Goal: Information Seeking & Learning: Learn about a topic

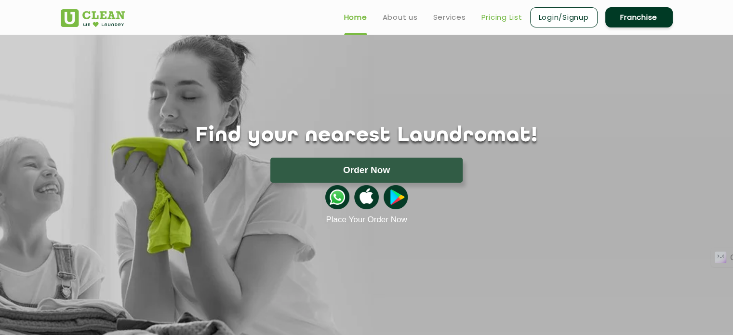
click at [504, 19] on link "Pricing List" at bounding box center [502, 18] width 41 height 12
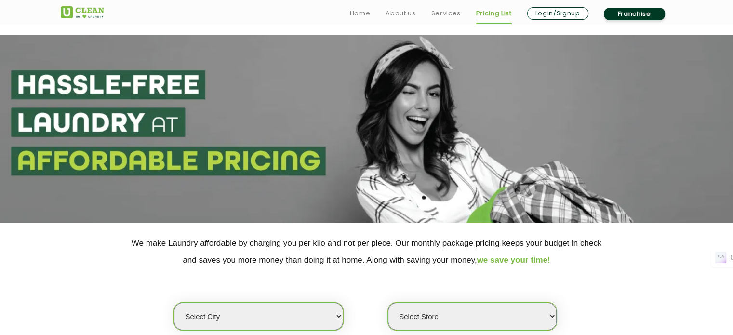
scroll to position [241, 0]
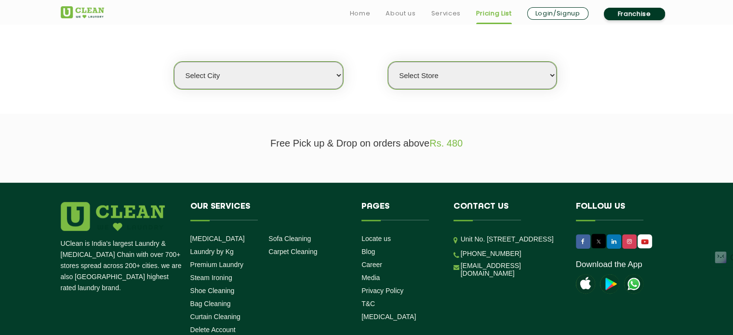
click at [250, 75] on select "Select city [GEOGRAPHIC_DATA] [GEOGRAPHIC_DATA] [GEOGRAPHIC_DATA] [GEOGRAPHIC_D…" at bounding box center [258, 75] width 169 height 27
select select "4"
click at [174, 62] on select "Select city [GEOGRAPHIC_DATA] [GEOGRAPHIC_DATA] [GEOGRAPHIC_DATA] [GEOGRAPHIC_D…" at bounding box center [258, 75] width 169 height 27
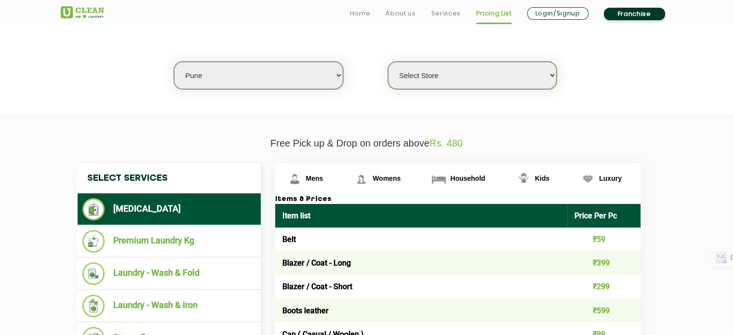
click at [459, 88] on div "Select Store [GEOGRAPHIC_DATA] [GEOGRAPHIC_DATA] [GEOGRAPHIC_DATA] [GEOGRAPHIC_…" at bounding box center [473, 75] width 170 height 28
click at [456, 84] on select "Select Store [GEOGRAPHIC_DATA] [GEOGRAPHIC_DATA] [GEOGRAPHIC_DATA] [GEOGRAPHIC_…" at bounding box center [472, 75] width 169 height 27
select select "277"
click at [388, 62] on select "Select Store [GEOGRAPHIC_DATA] [GEOGRAPHIC_DATA] [GEOGRAPHIC_DATA] [GEOGRAPHIC_…" at bounding box center [472, 75] width 169 height 27
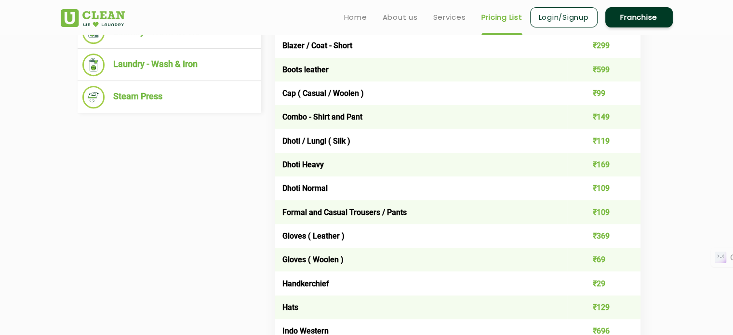
scroll to position [193, 0]
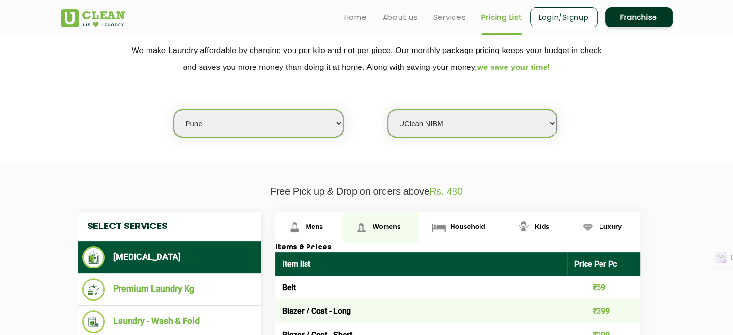
click at [390, 229] on span "Womens" at bounding box center [387, 227] width 28 height 8
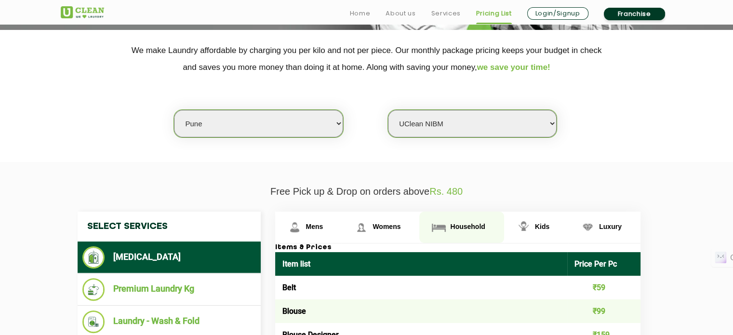
click at [469, 221] on link "Household" at bounding box center [461, 227] width 84 height 31
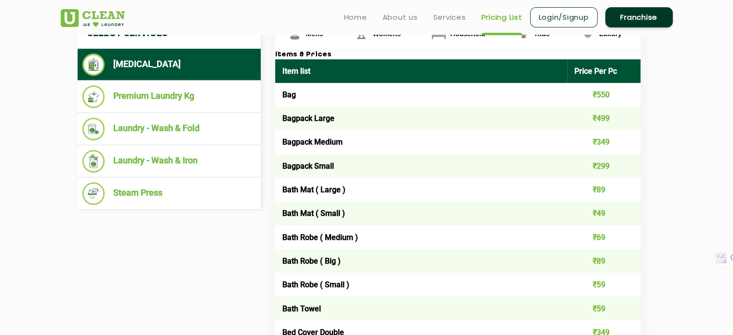
scroll to position [337, 0]
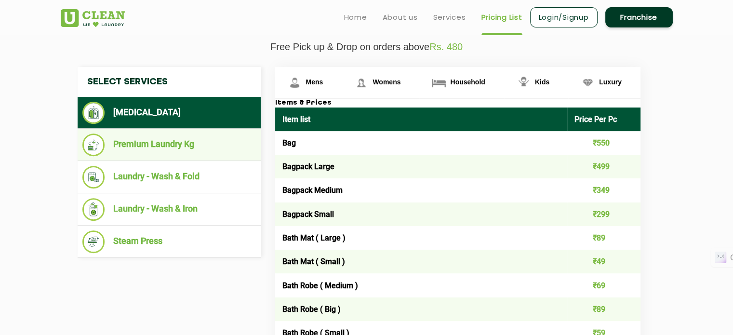
click at [189, 144] on li "Premium Laundry Kg" at bounding box center [169, 145] width 174 height 23
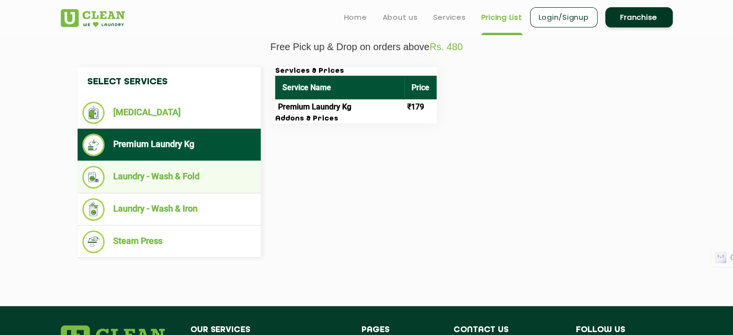
click at [166, 184] on li "Laundry - Wash & Fold" at bounding box center [169, 177] width 174 height 23
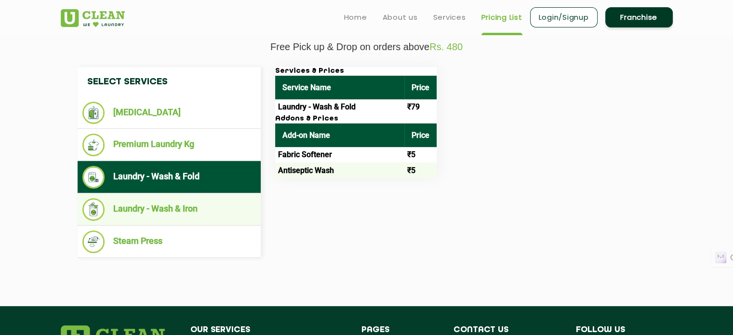
click at [174, 210] on li "Laundry - Wash & Iron" at bounding box center [169, 209] width 174 height 23
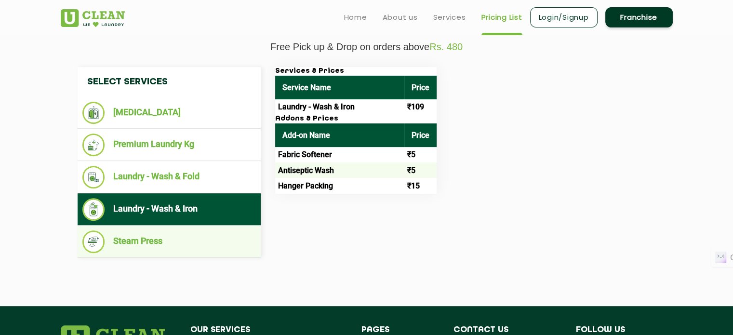
click at [174, 244] on li "Steam Press" at bounding box center [169, 241] width 174 height 23
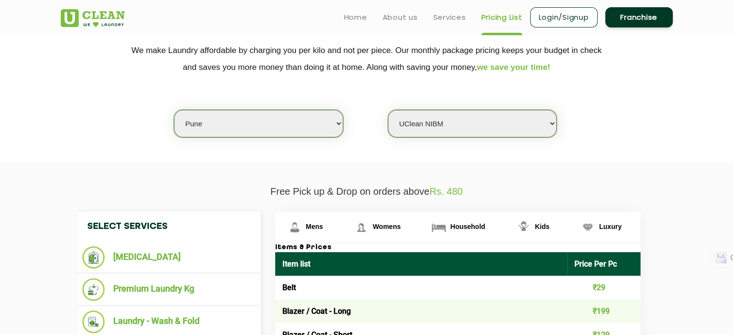
scroll to position [241, 0]
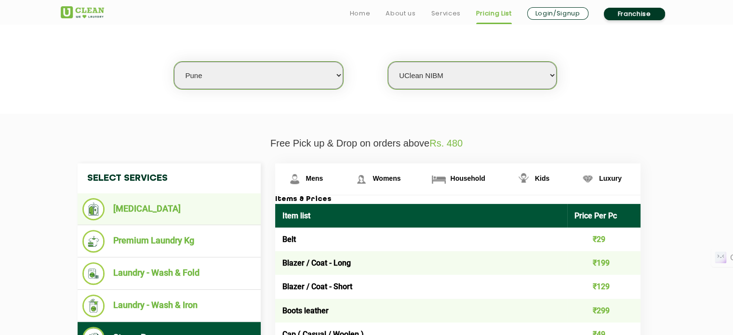
click at [139, 213] on li "[MEDICAL_DATA]" at bounding box center [169, 209] width 174 height 22
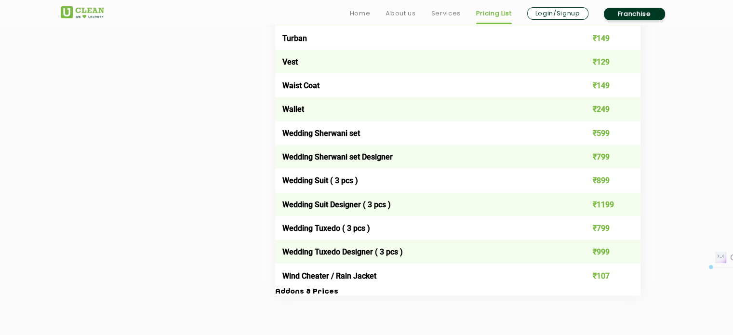
scroll to position [1888, 0]
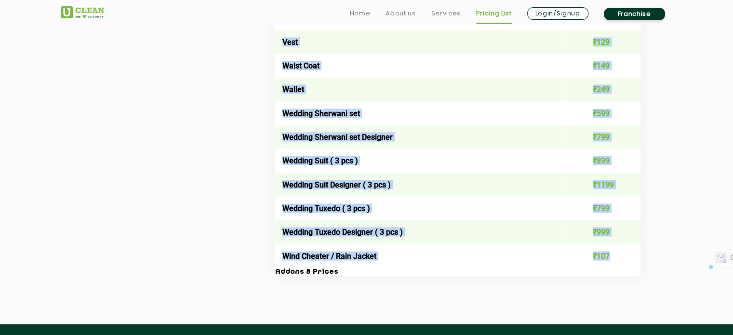
drag, startPoint x: 276, startPoint y: 200, endPoint x: 618, endPoint y: 268, distance: 349.5
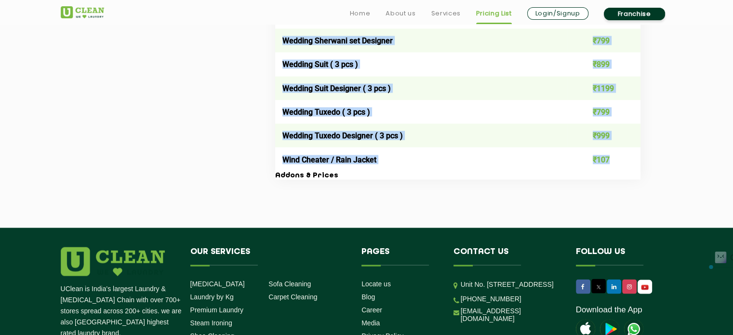
scroll to position [2033, 0]
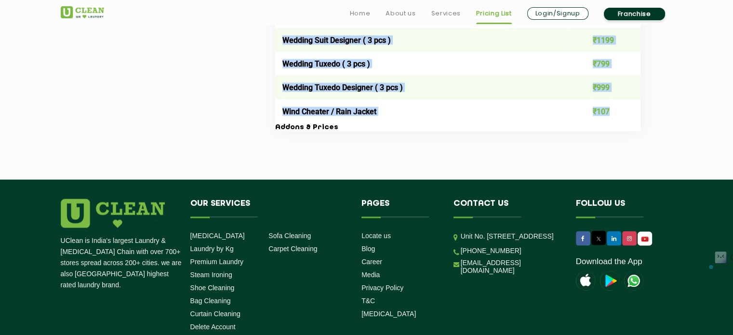
copy div "Lorem & Ipsumd Sita cons Adipi Eli Se Doei ₹66 Tempor / Inci - Utla ₹573 Etdolo…"
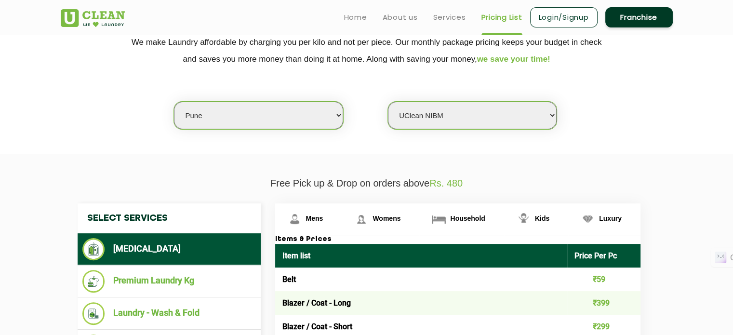
scroll to position [297, 0]
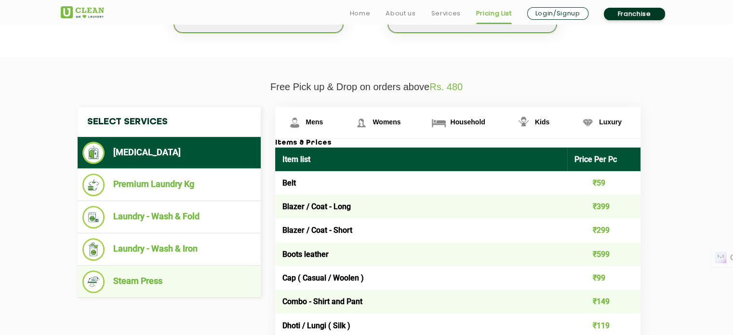
click at [140, 278] on li "Steam Press" at bounding box center [169, 281] width 174 height 23
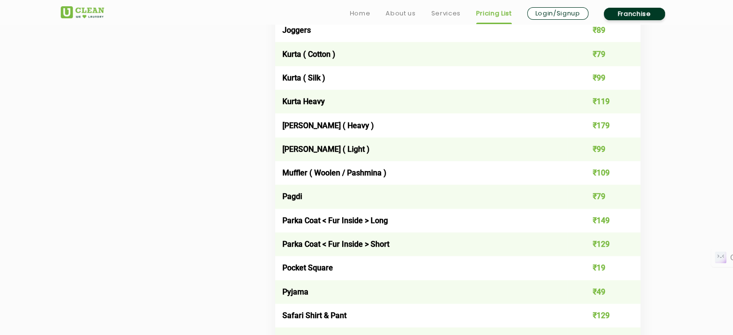
scroll to position [1069, 0]
